Goal: Information Seeking & Learning: Learn about a topic

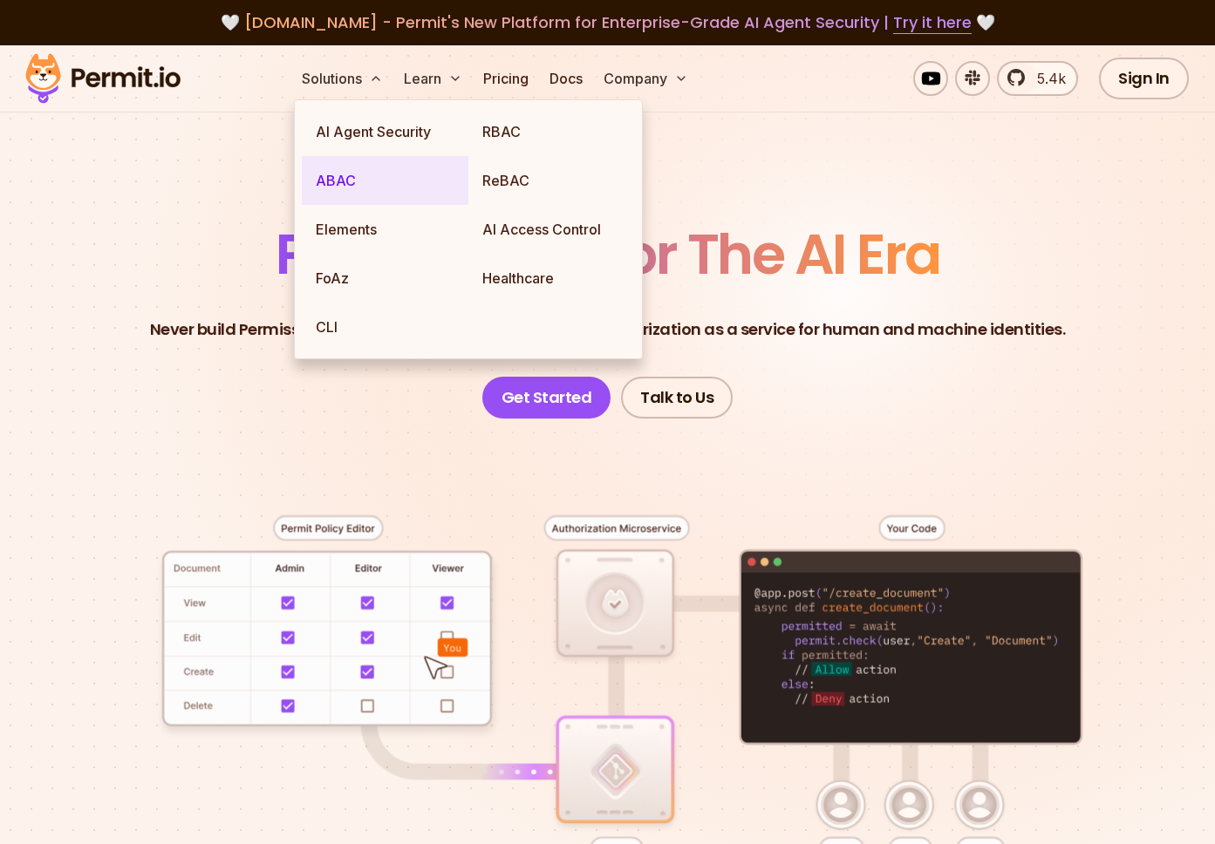
click at [335, 167] on link "ABAC" at bounding box center [385, 180] width 167 height 49
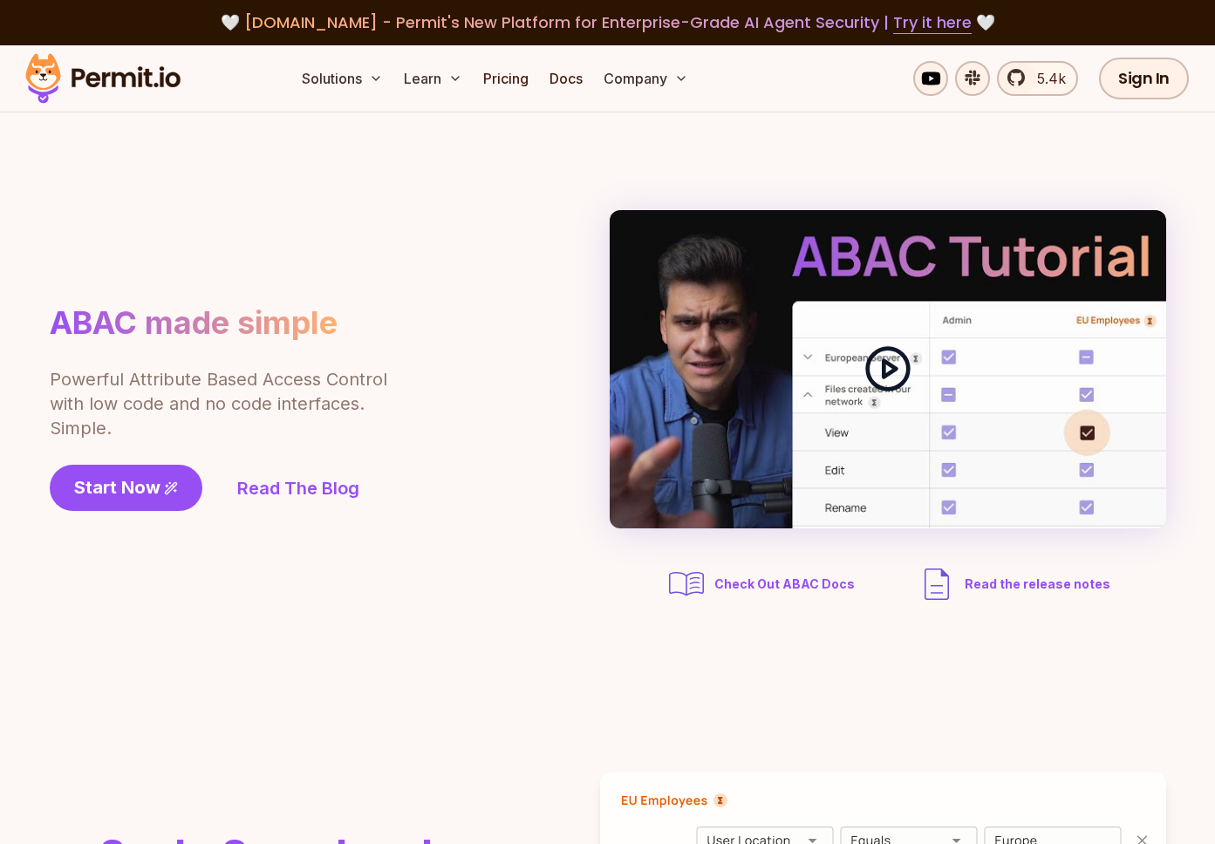
click at [890, 369] on icon at bounding box center [887, 369] width 49 height 49
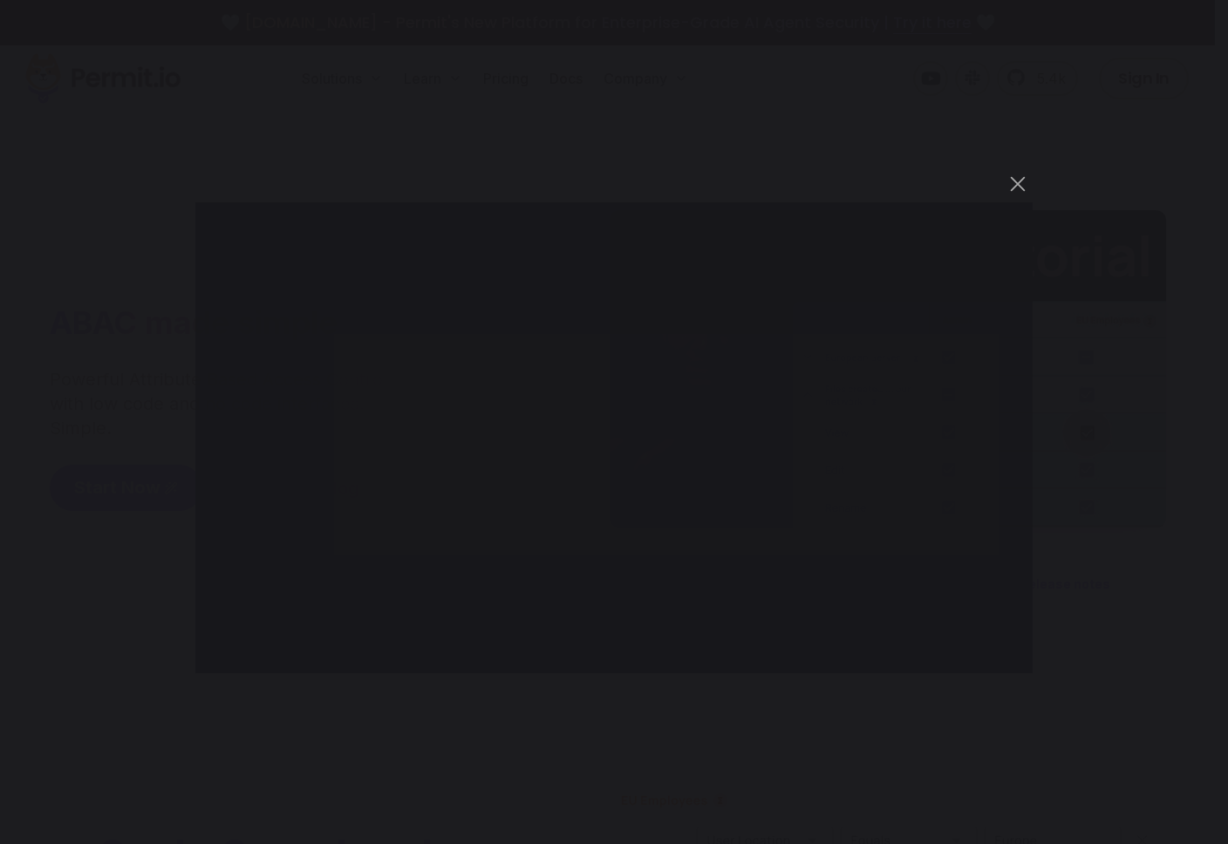
click at [1153, 494] on div "You can close this modal content with the ESC key" at bounding box center [614, 422] width 1228 height 844
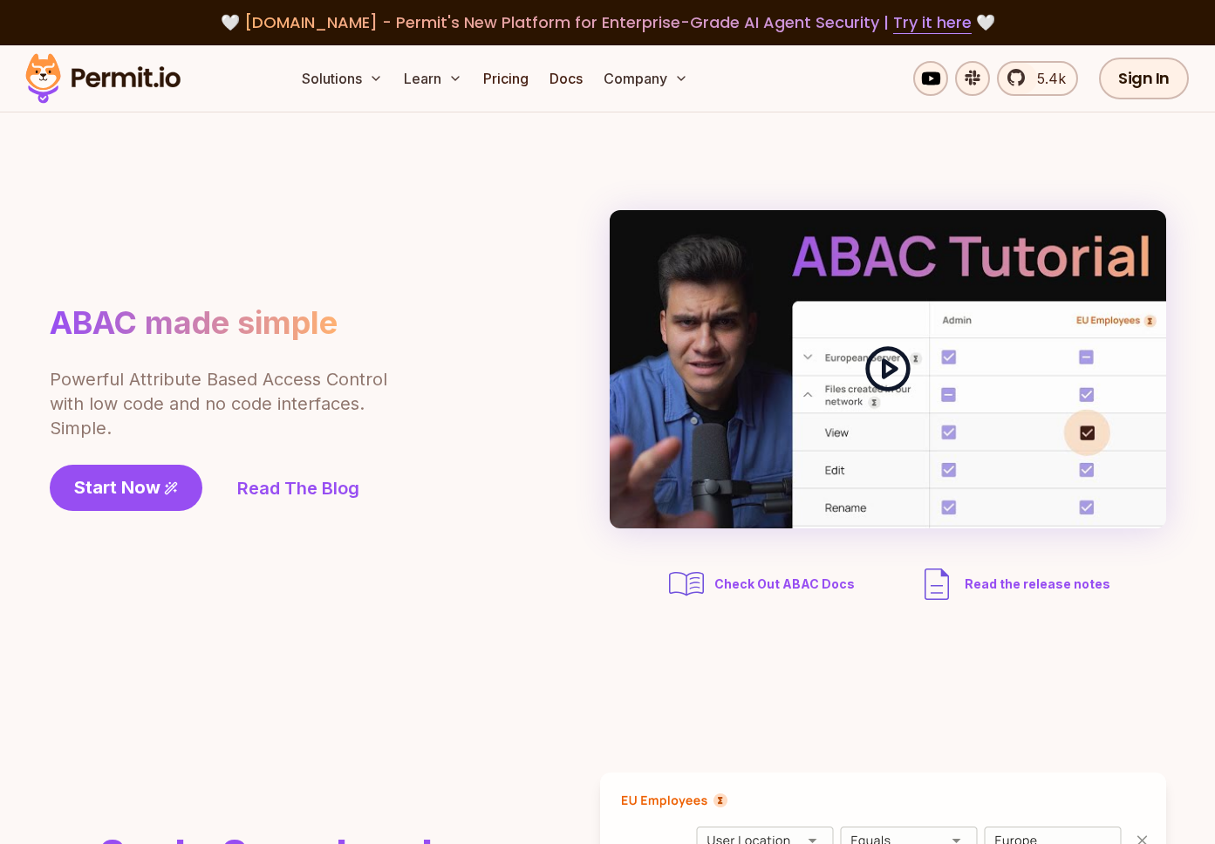
click at [902, 379] on icon at bounding box center [887, 369] width 49 height 49
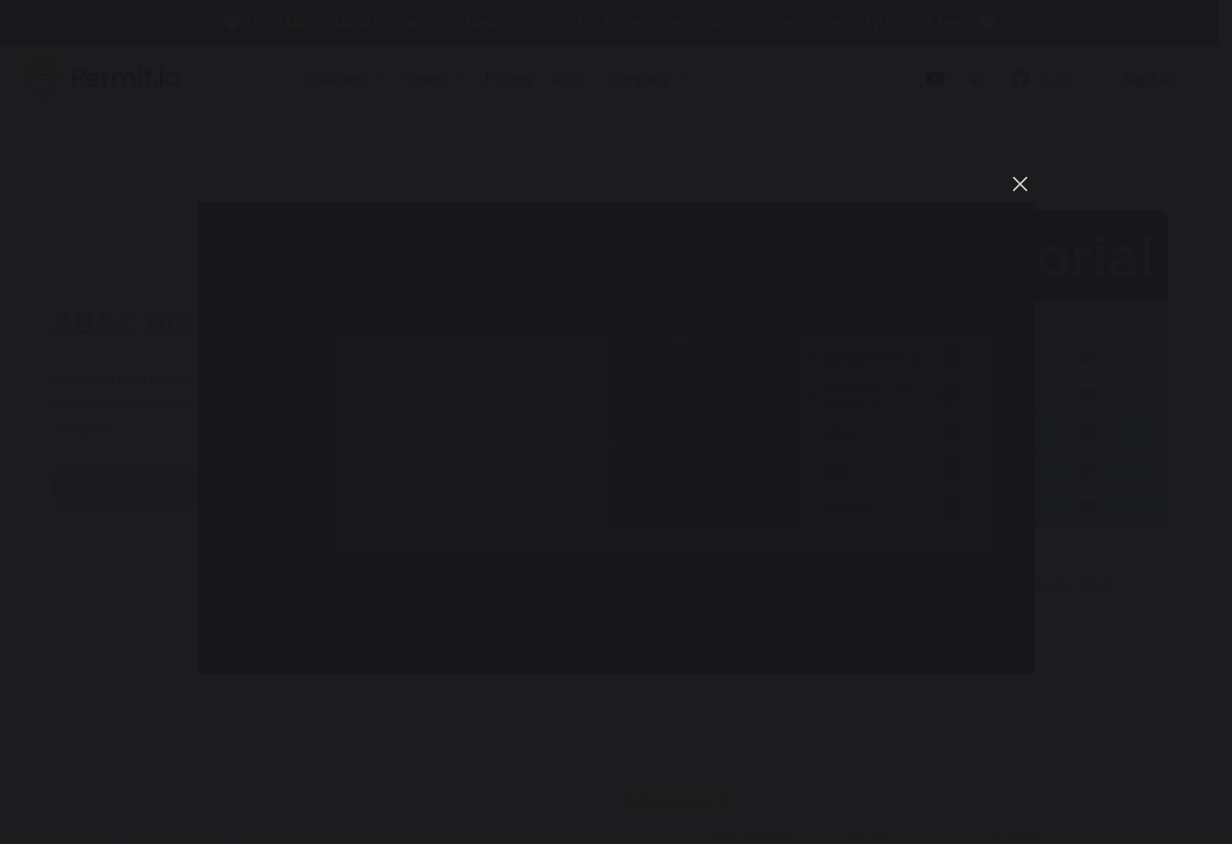
click at [1014, 180] on button "You can close this modal content with the ESC key" at bounding box center [1021, 184] width 30 height 30
